Goal: Information Seeking & Learning: Learn about a topic

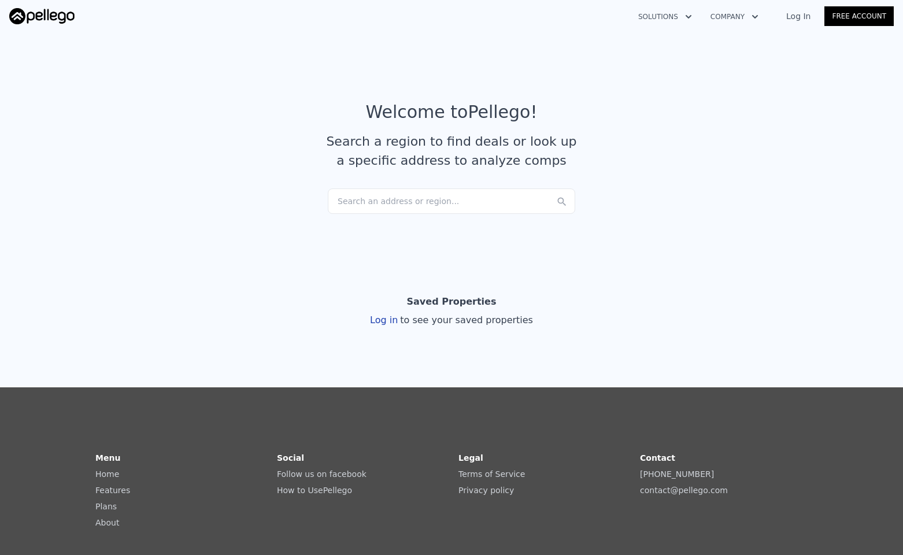
click at [383, 210] on div "Search an address or region..." at bounding box center [452, 201] width 248 height 25
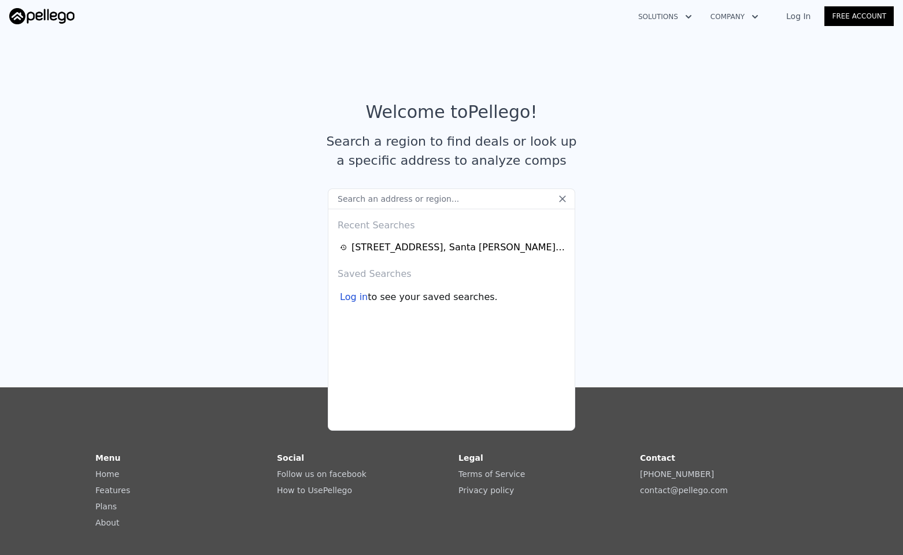
click at [386, 208] on input "text" at bounding box center [452, 199] width 248 height 21
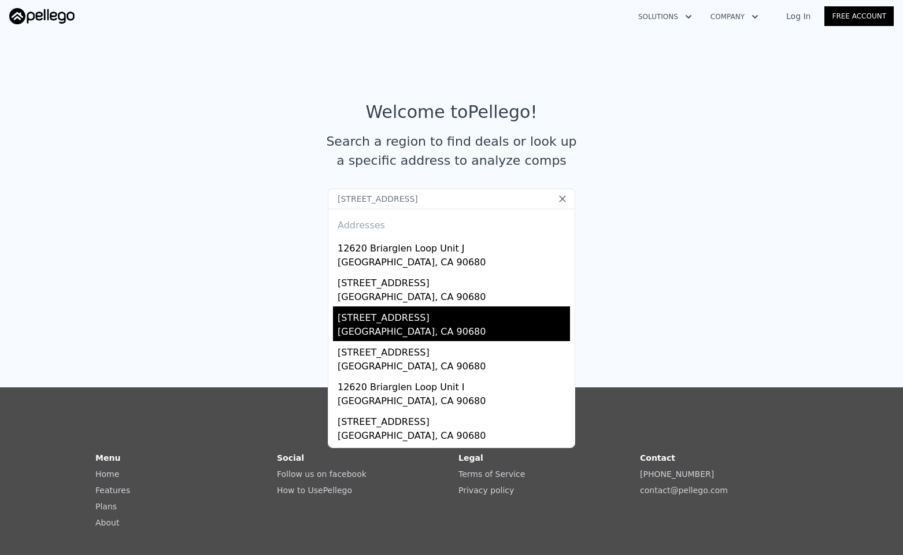
type input "[STREET_ADDRESS]"
click at [425, 316] on div "[STREET_ADDRESS]" at bounding box center [454, 316] width 233 height 19
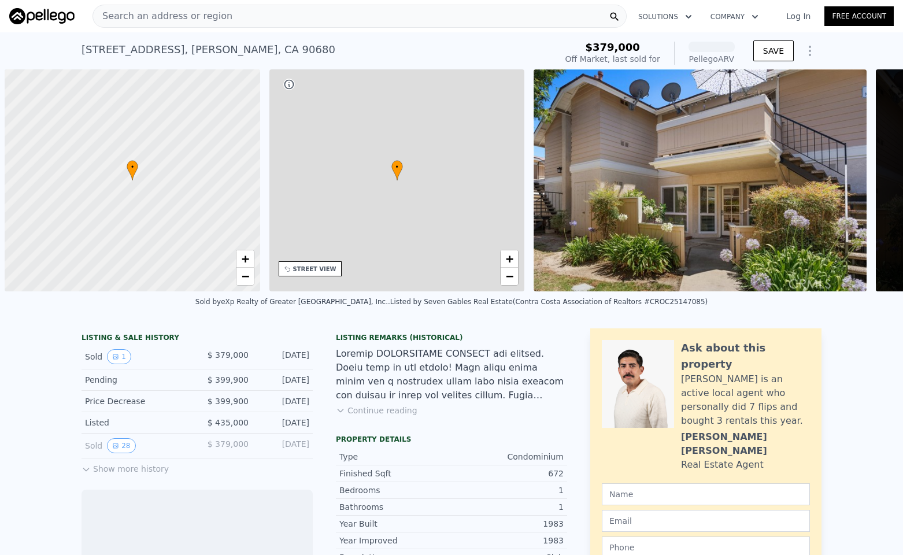
scroll to position [0, 5]
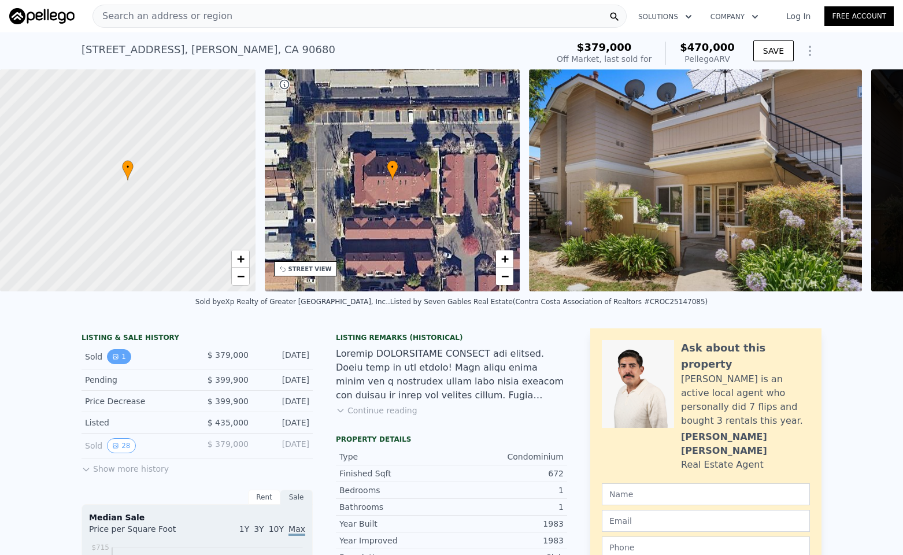
click at [107, 361] on button "1" at bounding box center [119, 356] width 24 height 15
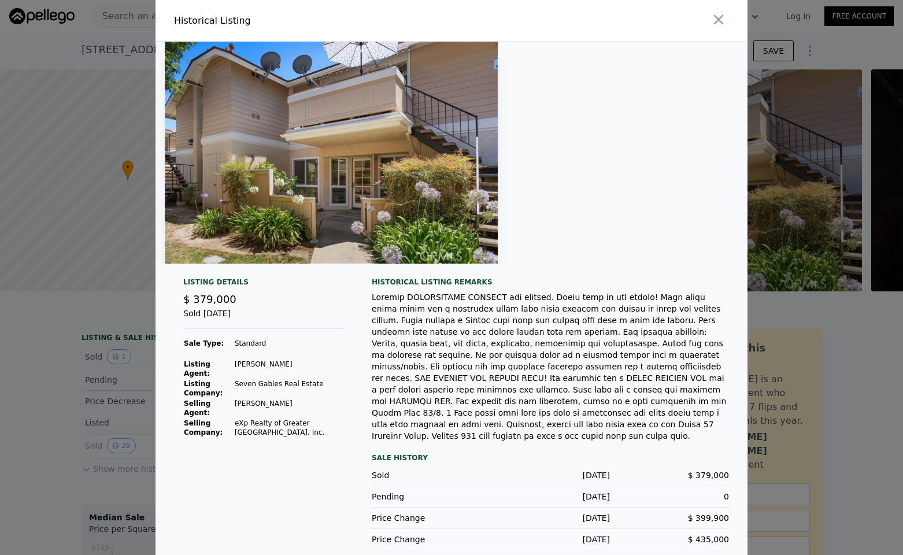
click at [75, 386] on div at bounding box center [451, 277] width 903 height 555
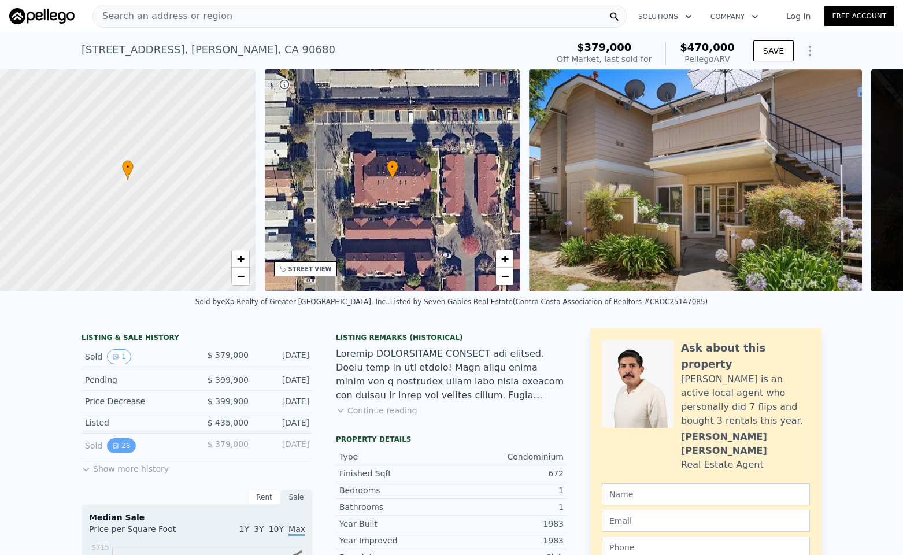
click at [118, 448] on button "28" at bounding box center [121, 445] width 28 height 15
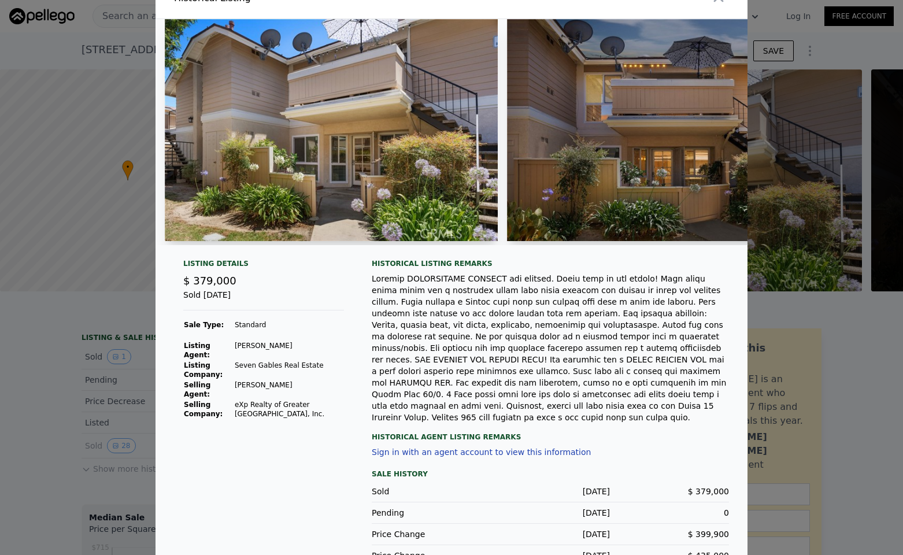
scroll to position [35, 0]
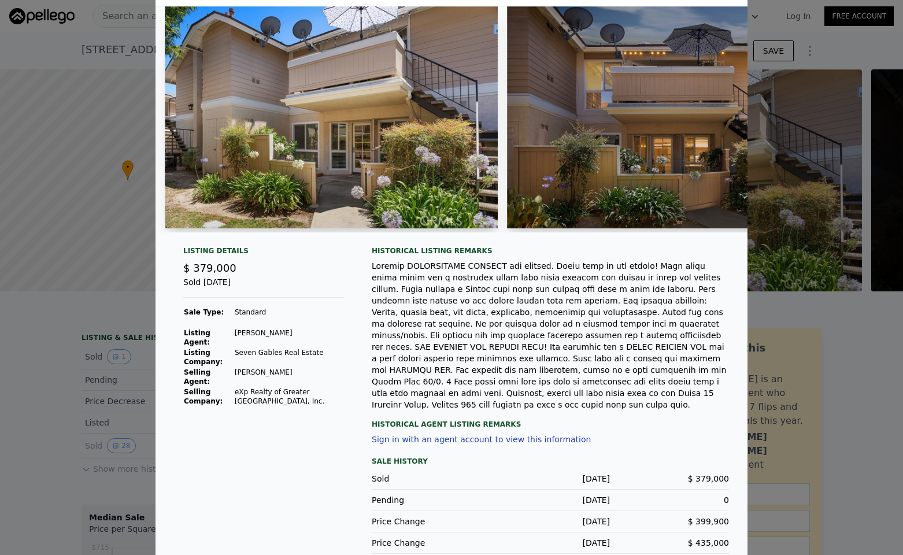
click at [57, 396] on div at bounding box center [451, 277] width 903 height 555
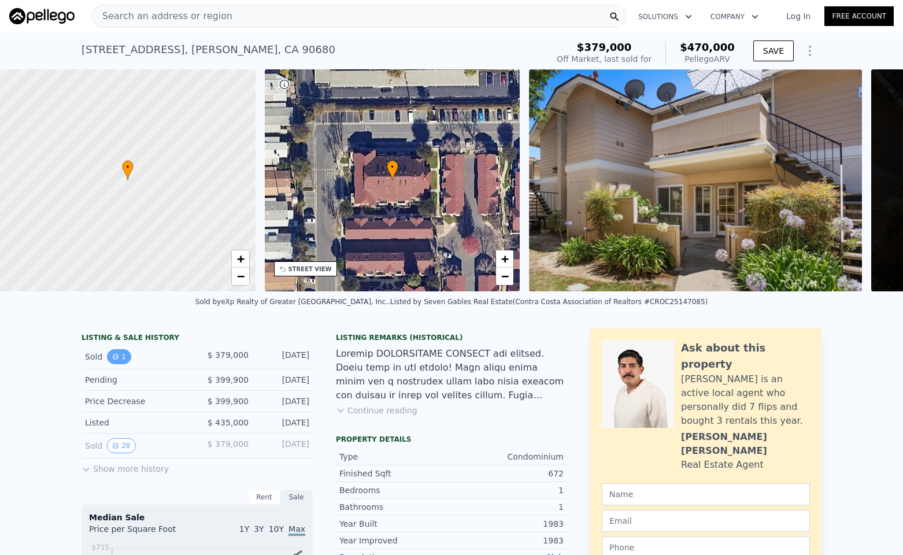
click at [113, 359] on icon "View historical data" at bounding box center [115, 357] width 5 height 5
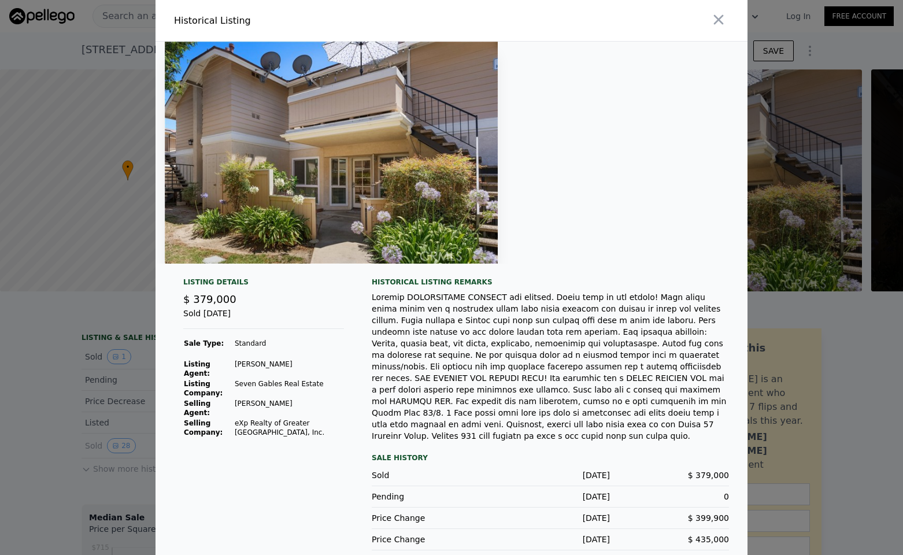
click at [27, 437] on div at bounding box center [451, 277] width 903 height 555
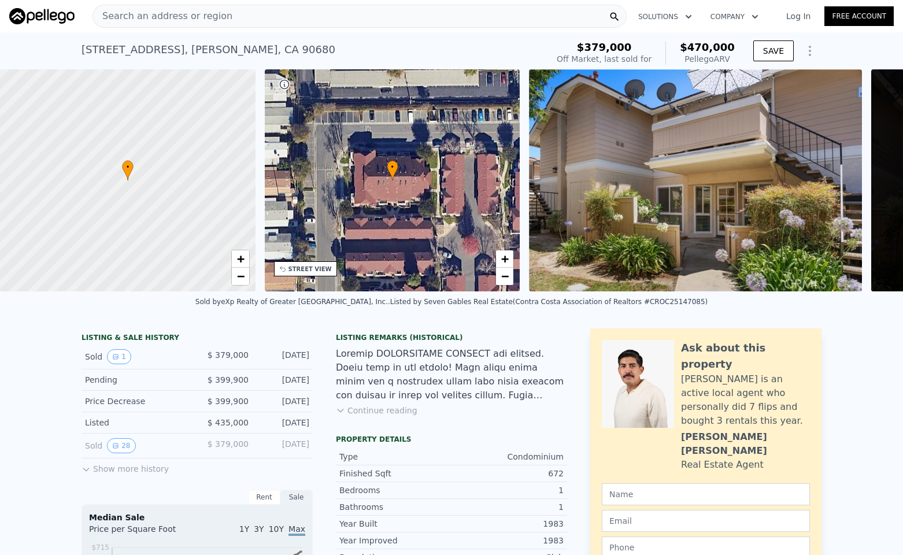
click at [112, 475] on button "Show more history" at bounding box center [125, 467] width 87 height 16
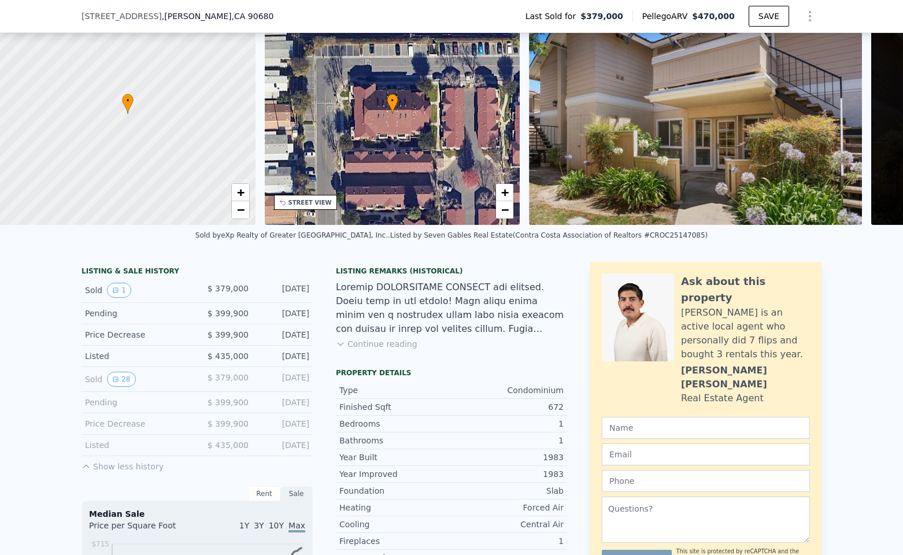
scroll to position [111, 0]
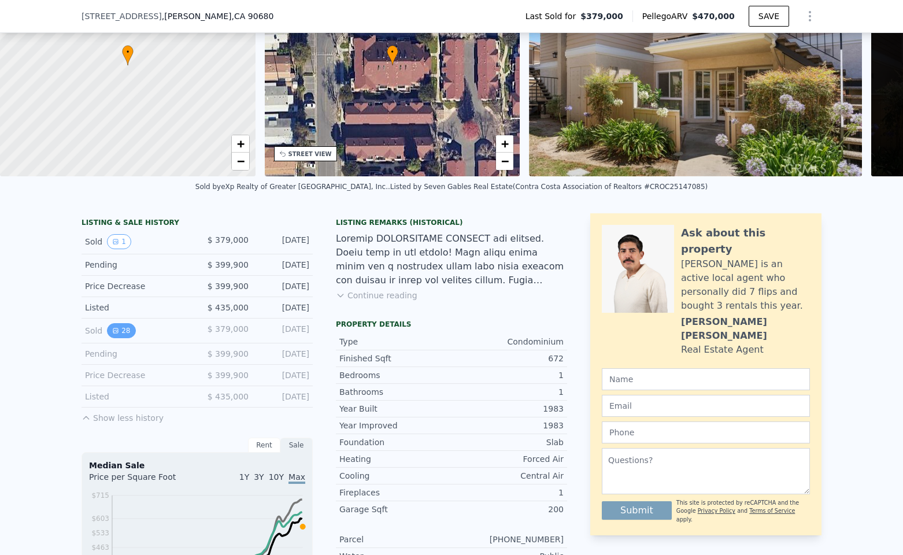
click at [112, 334] on icon "View historical data" at bounding box center [115, 330] width 7 height 7
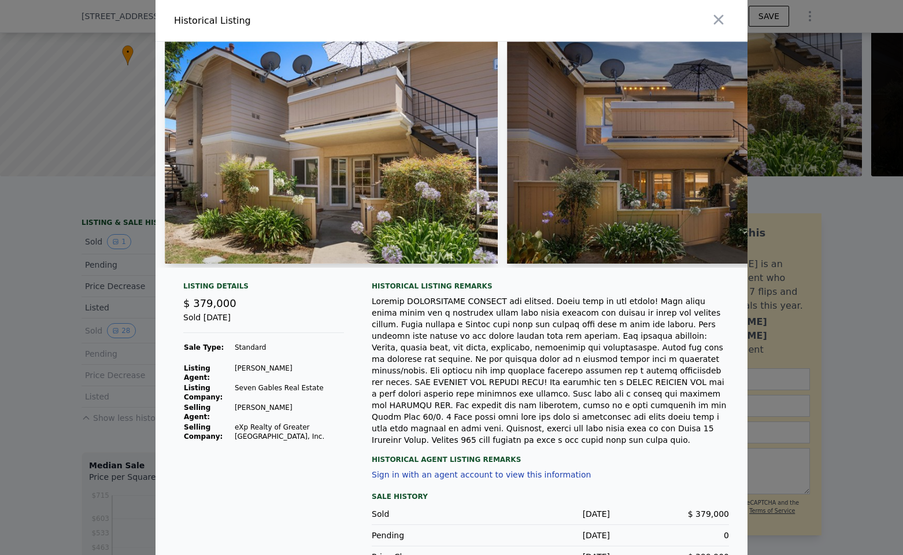
click at [96, 340] on div at bounding box center [451, 277] width 903 height 555
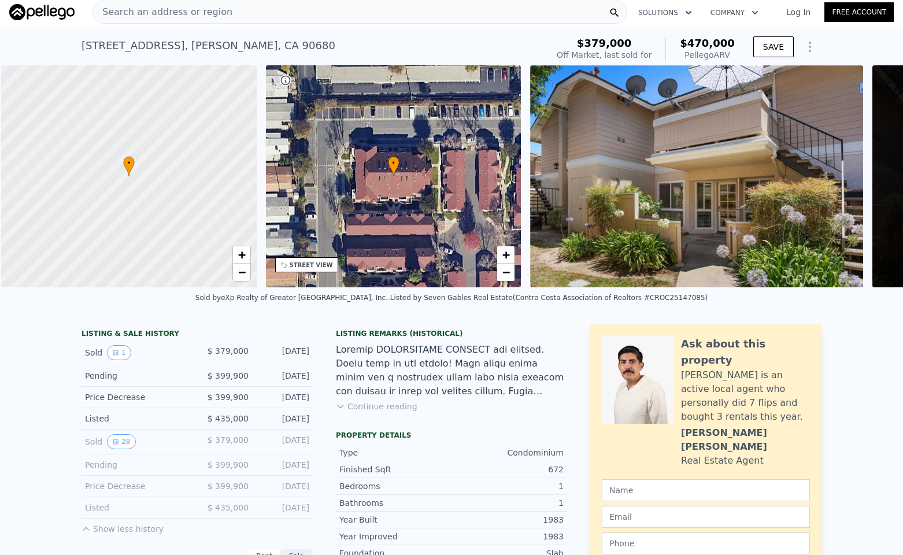
scroll to position [0, 5]
